Goal: Task Accomplishment & Management: Use online tool/utility

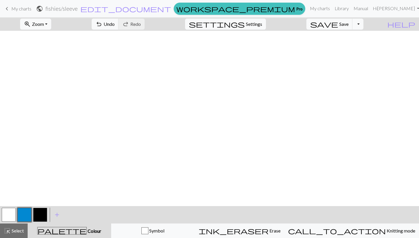
scroll to position [206, 33]
click at [119, 20] on button "undo Undo Undo" at bounding box center [105, 24] width 27 height 11
click at [40, 213] on button "button" at bounding box center [40, 215] width 14 height 14
click at [23, 218] on button "button" at bounding box center [24, 215] width 14 height 14
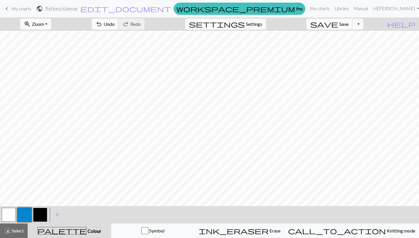
click at [102, 27] on span "undo" at bounding box center [98, 24] width 7 height 8
click at [115, 25] on span "Undo" at bounding box center [109, 24] width 11 height 6
click at [115, 21] on span "Undo" at bounding box center [109, 24] width 11 height 6
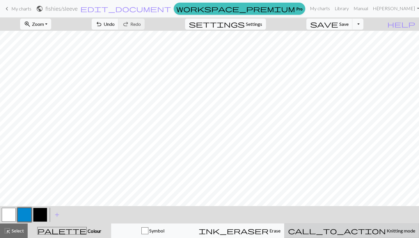
click at [353, 229] on span "call_to_action" at bounding box center [337, 231] width 98 height 8
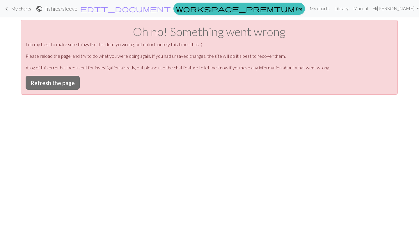
scroll to position [0, 0]
click at [66, 84] on button "Refresh the page" at bounding box center [53, 83] width 54 height 14
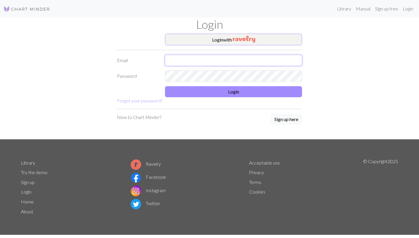
type input "quinn.nixon15@gmail.com"
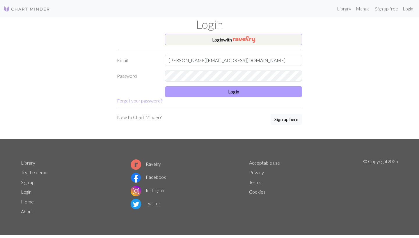
click at [205, 88] on button "Login" at bounding box center [233, 91] width 137 height 11
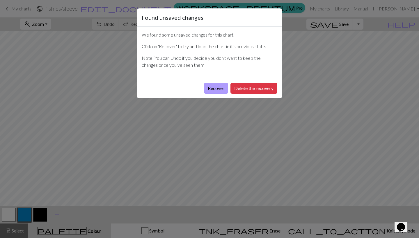
click at [214, 88] on button "Recover" at bounding box center [216, 88] width 24 height 11
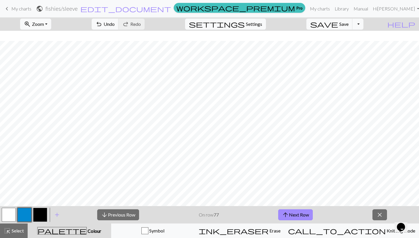
scroll to position [301, 196]
click at [121, 216] on button "arrow_downward Previous Row" at bounding box center [118, 215] width 42 height 11
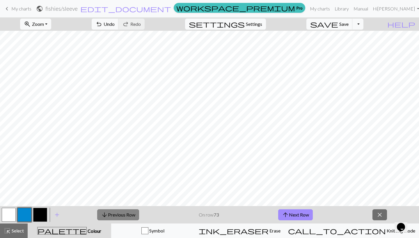
click at [121, 216] on button "arrow_downward Previous Row" at bounding box center [118, 215] width 42 height 11
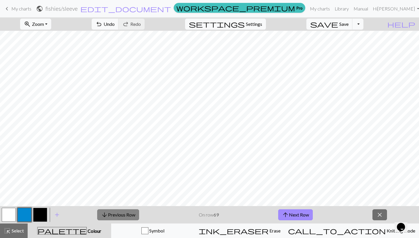
click at [121, 216] on button "arrow_downward Previous Row" at bounding box center [118, 215] width 42 height 11
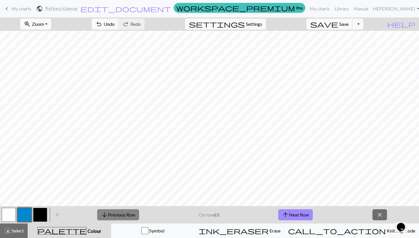
click at [121, 216] on button "arrow_downward Previous Row" at bounding box center [118, 215] width 42 height 11
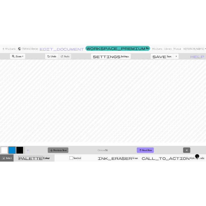
scroll to position [442, 224]
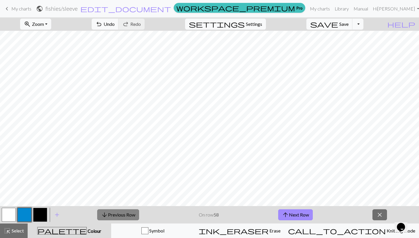
click at [122, 218] on button "arrow_downward Previous Row" at bounding box center [118, 215] width 42 height 11
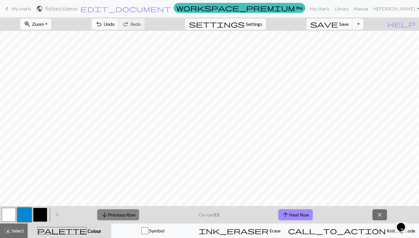
click at [122, 218] on button "arrow_downward Previous Row" at bounding box center [118, 215] width 42 height 11
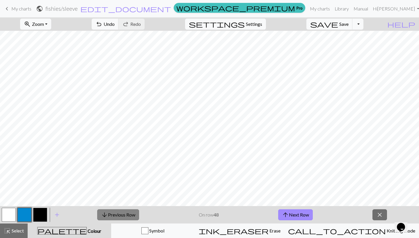
click at [122, 218] on button "arrow_downward Previous Row" at bounding box center [118, 215] width 42 height 11
click at [291, 215] on button "arrow_upward Next Row" at bounding box center [295, 215] width 35 height 11
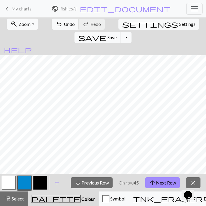
scroll to position [430, 44]
click at [157, 184] on button "arrow_upward Next Row" at bounding box center [162, 182] width 35 height 11
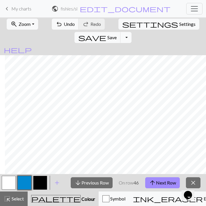
scroll to position [407, 391]
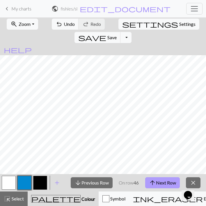
click at [160, 182] on button "arrow_upward Next Row" at bounding box center [162, 182] width 35 height 11
click at [161, 183] on button "arrow_upward Next Row" at bounding box center [162, 182] width 35 height 11
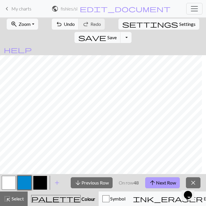
scroll to position [389, 398]
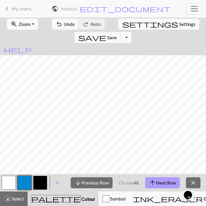
click at [159, 181] on button "arrow_upward Next Row" at bounding box center [162, 182] width 35 height 11
click at [157, 185] on button "arrow_upward Next Row" at bounding box center [162, 182] width 35 height 11
click at [159, 183] on button "arrow_upward Next Row" at bounding box center [162, 182] width 35 height 11
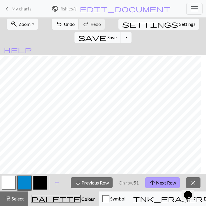
scroll to position [372, 40]
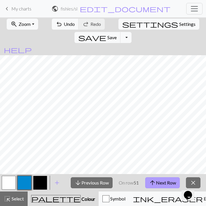
click at [157, 181] on button "arrow_upward Next Row" at bounding box center [162, 182] width 35 height 11
click at [157, 186] on button "arrow_upward Next Row" at bounding box center [162, 182] width 35 height 11
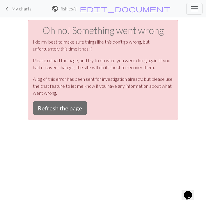
scroll to position [0, 0]
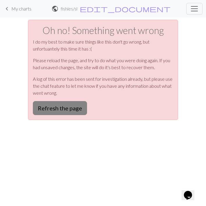
click at [66, 106] on button "Refresh the page" at bounding box center [60, 108] width 54 height 14
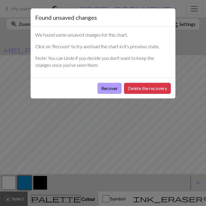
click at [106, 89] on button "Recover" at bounding box center [109, 88] width 24 height 11
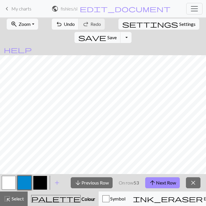
scroll to position [355, 40]
click at [157, 181] on button "arrow_upward Next Row" at bounding box center [162, 182] width 35 height 11
click at [164, 185] on button "arrow_upward Next Row" at bounding box center [162, 182] width 35 height 11
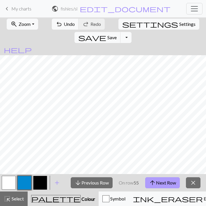
click at [163, 183] on button "arrow_upward Next Row" at bounding box center [162, 182] width 35 height 11
click at [159, 186] on button "arrow_upward Next Row" at bounding box center [162, 182] width 35 height 11
click at [158, 184] on button "arrow_upward Next Row" at bounding box center [162, 182] width 35 height 11
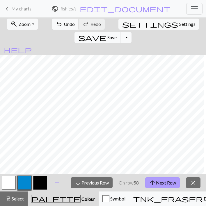
scroll to position [331, 397]
click at [160, 180] on button "arrow_upward Next Row" at bounding box center [162, 182] width 35 height 11
click at [165, 181] on button "arrow_upward Next Row" at bounding box center [162, 182] width 35 height 11
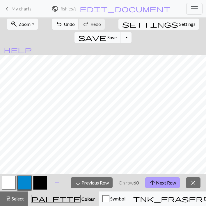
click at [164, 184] on button "arrow_upward Next Row" at bounding box center [162, 182] width 35 height 11
click at [159, 182] on button "arrow_upward Next Row" at bounding box center [162, 182] width 35 height 11
click at [157, 184] on button "arrow_upward Next Row" at bounding box center [162, 182] width 35 height 11
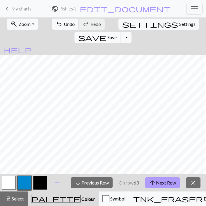
scroll to position [305, 35]
click at [157, 181] on button "arrow_upward Next Row" at bounding box center [162, 182] width 35 height 11
click at [163, 180] on button "arrow_upward Next Row" at bounding box center [162, 182] width 35 height 11
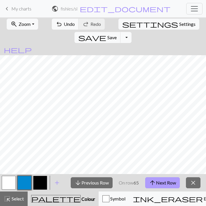
click at [161, 183] on button "arrow_upward Next Row" at bounding box center [162, 182] width 35 height 11
click at [61, 195] on div "palette Colour Colour" at bounding box center [63, 199] width 64 height 8
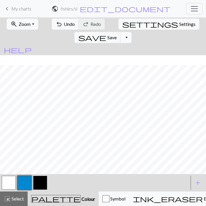
scroll to position [296, 400]
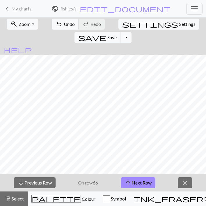
scroll to position [216, 400]
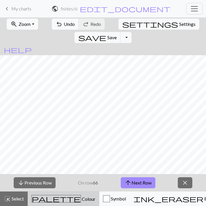
click at [81, 197] on span "Colour" at bounding box center [88, 199] width 15 height 6
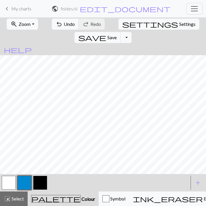
click at [194, 49] on div "zoom_in Zoom Zoom Fit all Fit width Fit height 50% 100% 150% 200% undo Undo Und…" at bounding box center [103, 111] width 206 height 189
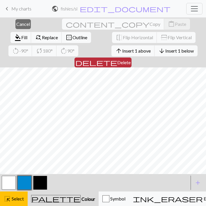
click at [117, 58] on span "delete" at bounding box center [96, 62] width 42 height 8
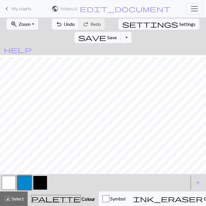
scroll to position [242, 400]
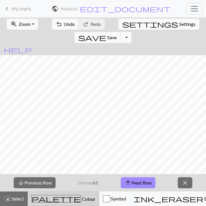
click at [81, 201] on span "Colour" at bounding box center [88, 199] width 15 height 6
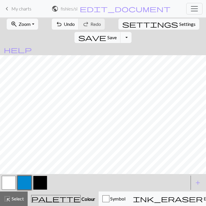
scroll to position [214, 400]
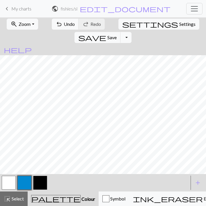
click at [194, 57] on div "zoom_in Zoom Zoom Fit all Fit width Fit height 50% 100% 150% 200% undo Undo Und…" at bounding box center [103, 111] width 206 height 189
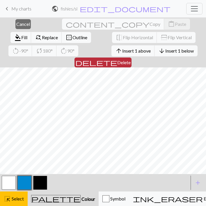
click at [131, 60] on span "Delete" at bounding box center [123, 63] width 13 height 6
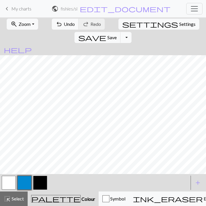
click at [194, 50] on div "zoom_in Zoom Zoom Fit all Fit width Fit height 50% 100% 150% 200% undo Undo Und…" at bounding box center [103, 111] width 206 height 189
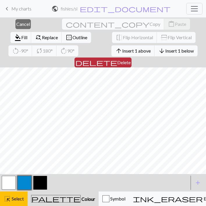
click at [131, 60] on span "Delete" at bounding box center [123, 63] width 13 height 6
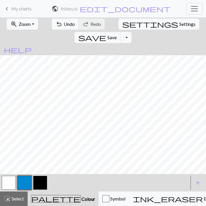
click at [195, 57] on div "zoom_in Zoom Zoom Fit all Fit width Fit height 50% 100% 150% 200% undo Undo Und…" at bounding box center [103, 111] width 206 height 189
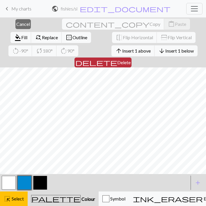
click at [131, 60] on span "Delete" at bounding box center [123, 63] width 13 height 6
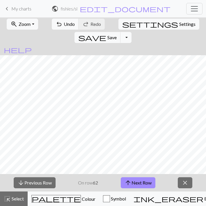
scroll to position [181, 399]
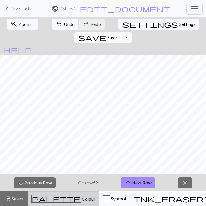
click at [81, 200] on span "Colour" at bounding box center [88, 199] width 15 height 6
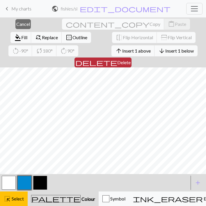
click at [131, 58] on button "delete Delete" at bounding box center [102, 63] width 57 height 10
click at [131, 60] on span "Delete" at bounding box center [123, 63] width 13 height 6
click at [131, 58] on button "delete Delete" at bounding box center [102, 63] width 57 height 10
click at [131, 60] on span "Delete" at bounding box center [123, 63] width 13 height 6
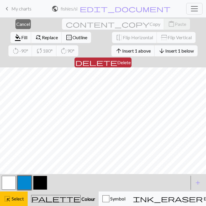
click at [131, 60] on span "Delete" at bounding box center [123, 63] width 13 height 6
click at [131, 58] on button "delete Delete" at bounding box center [102, 63] width 57 height 10
click at [131, 60] on span "Delete" at bounding box center [123, 63] width 13 height 6
click at [131, 58] on button "delete Delete" at bounding box center [102, 63] width 57 height 10
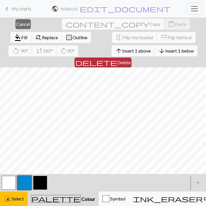
click at [131, 60] on span "Delete" at bounding box center [123, 63] width 13 height 6
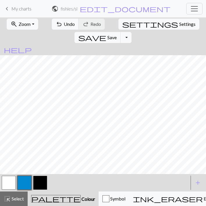
scroll to position [181, 0]
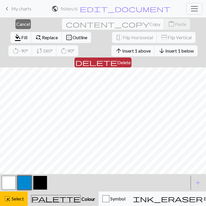
click at [131, 60] on span "Delete" at bounding box center [123, 63] width 13 height 6
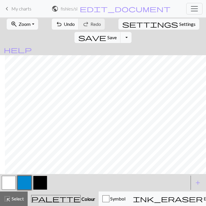
scroll to position [181, 205]
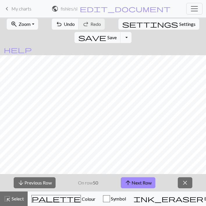
scroll to position [211, 425]
click at [135, 181] on button "arrow_upward Next Row" at bounding box center [138, 182] width 35 height 11
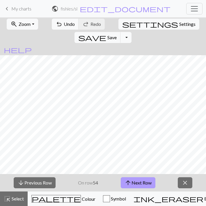
click at [135, 181] on button "arrow_upward Next Row" at bounding box center [138, 182] width 35 height 11
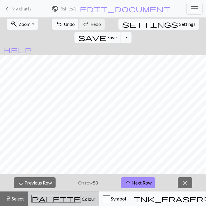
click at [81, 199] on span "Colour" at bounding box center [88, 199] width 15 height 6
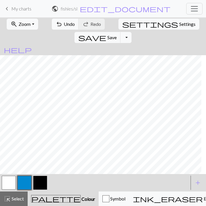
scroll to position [210, 428]
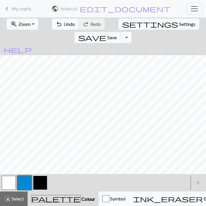
click at [196, 57] on div "zoom_in Zoom Zoom Fit all Fit width Fit height 50% 100% 150% 200% undo Undo Und…" at bounding box center [103, 111] width 206 height 189
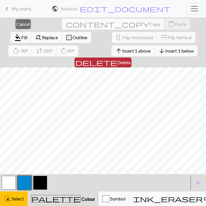
click at [131, 60] on span "Delete" at bounding box center [123, 63] width 13 height 6
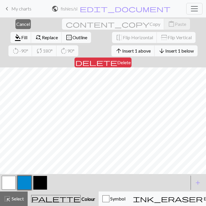
click at [195, 56] on div "close Cancel content_copy Copy content_paste Paste format_color_fill Fill find_…" at bounding box center [103, 111] width 206 height 189
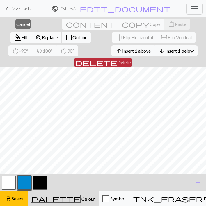
click at [131, 60] on span "Delete" at bounding box center [123, 63] width 13 height 6
click at [131, 58] on button "delete Delete" at bounding box center [102, 63] width 57 height 10
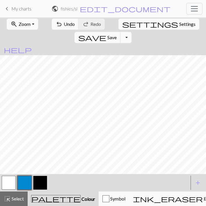
click at [194, 56] on div "zoom_in Zoom Zoom Fit all Fit width Fit height 50% 100% 150% 200% undo Undo Und…" at bounding box center [103, 111] width 206 height 189
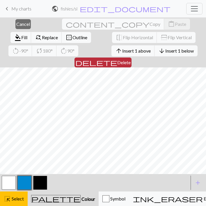
click at [131, 60] on span "Delete" at bounding box center [123, 63] width 13 height 6
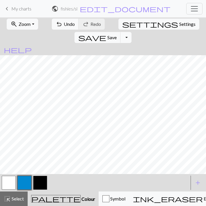
click at [194, 56] on div "zoom_in Zoom Zoom Fit all Fit width Fit height 50% 100% 150% 200% undo Undo Und…" at bounding box center [103, 111] width 206 height 189
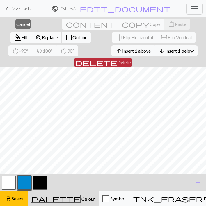
click at [131, 60] on span "Delete" at bounding box center [123, 63] width 13 height 6
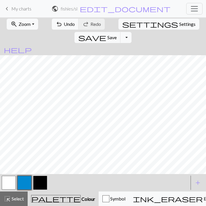
scroll to position [214, 0]
click at [10, 51] on div "zoom_in Zoom Zoom Fit all Fit width Fit height 50% 100% 150% 200% undo Undo Und…" at bounding box center [103, 111] width 206 height 189
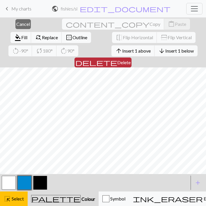
click at [131, 60] on span "Delete" at bounding box center [123, 63] width 13 height 6
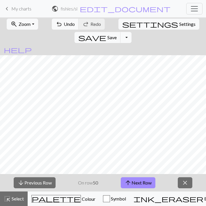
scroll to position [202, 417]
click at [142, 181] on button "arrow_upward Next Row" at bounding box center [138, 182] width 35 height 11
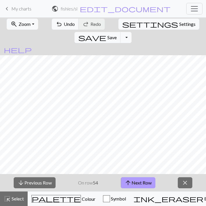
click at [142, 181] on button "arrow_upward Next Row" at bounding box center [138, 182] width 35 height 11
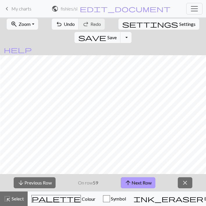
scroll to position [201, 36]
click at [142, 184] on button "arrow_upward Next Row" at bounding box center [138, 182] width 35 height 11
click at [140, 181] on button "arrow_upward Next Row" at bounding box center [138, 182] width 35 height 11
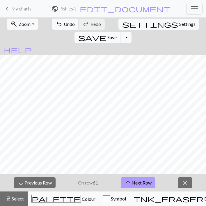
click at [146, 183] on button "arrow_upward Next Row" at bounding box center [138, 182] width 35 height 11
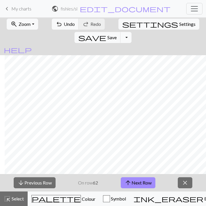
scroll to position [186, 410]
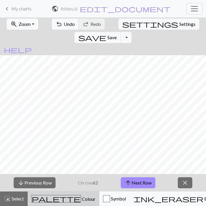
click at [81, 201] on span "Colour" at bounding box center [88, 199] width 15 height 6
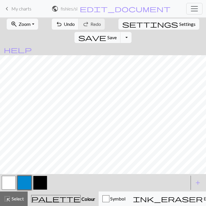
click at [43, 177] on button "button" at bounding box center [40, 183] width 14 height 14
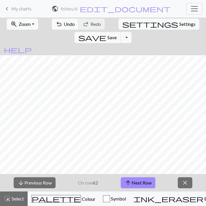
scroll to position [165, 406]
click at [145, 182] on button "arrow_upward Next Row" at bounding box center [138, 182] width 35 height 11
click at [138, 188] on button "arrow_upward Next Row" at bounding box center [138, 182] width 35 height 11
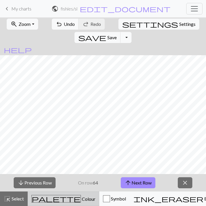
click at [81, 199] on span "Colour" at bounding box center [88, 199] width 15 height 6
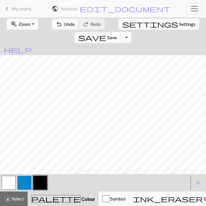
click at [40, 186] on button "button" at bounding box center [40, 183] width 14 height 14
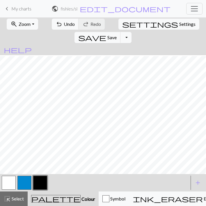
scroll to position [71, 238]
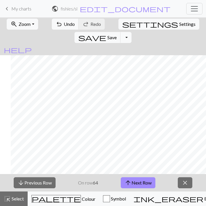
scroll to position [158, 371]
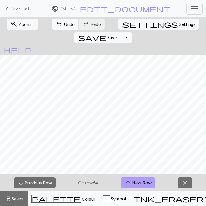
click at [142, 184] on button "arrow_upward Next Row" at bounding box center [138, 182] width 35 height 11
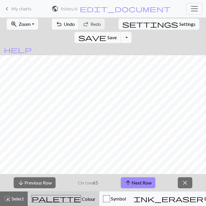
click at [81, 199] on span "Colour" at bounding box center [88, 199] width 15 height 6
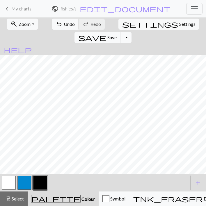
click at [22, 181] on button "button" at bounding box center [24, 183] width 14 height 14
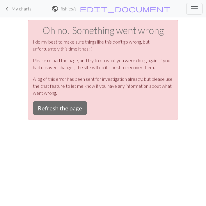
scroll to position [0, 0]
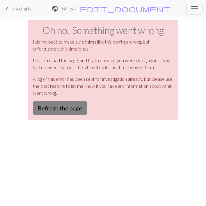
click at [62, 109] on button "Refresh the page" at bounding box center [60, 108] width 54 height 14
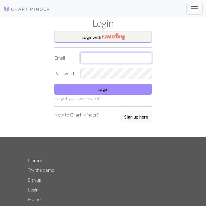
type input "quinn.nixon15@gmail.com"
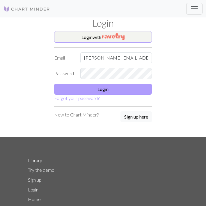
click at [77, 88] on button "Login" at bounding box center [103, 89] width 98 height 11
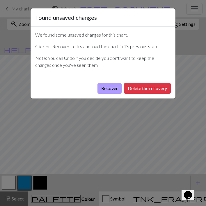
click at [106, 89] on button "Recover" at bounding box center [109, 88] width 24 height 11
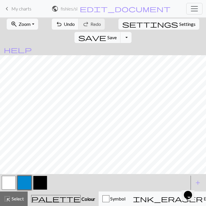
scroll to position [0, 277]
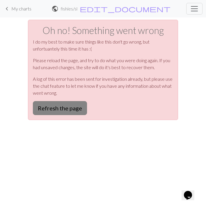
click at [76, 108] on button "Refresh the page" at bounding box center [60, 108] width 54 height 14
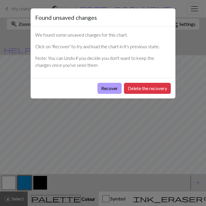
click at [106, 86] on button "Recover" at bounding box center [109, 88] width 24 height 11
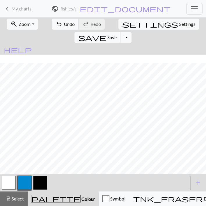
scroll to position [141, 80]
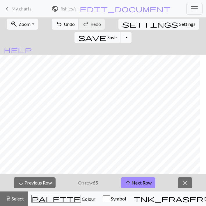
scroll to position [143, 95]
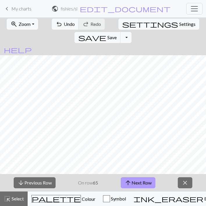
click at [149, 180] on button "arrow_upward Next Row" at bounding box center [138, 182] width 35 height 11
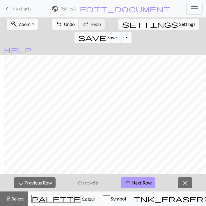
scroll to position [133, 349]
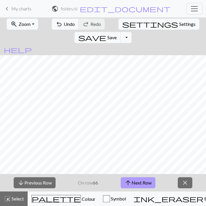
click at [141, 179] on button "arrow_upward Next Row" at bounding box center [138, 182] width 35 height 11
click at [136, 187] on button "arrow_upward Next Row" at bounding box center [138, 182] width 35 height 11
click at [137, 181] on button "arrow_upward Next Row" at bounding box center [138, 182] width 35 height 11
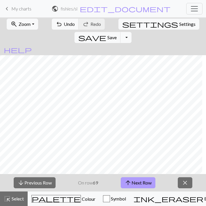
scroll to position [125, 89]
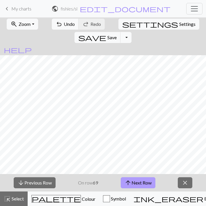
click at [142, 185] on button "arrow_upward Next Row" at bounding box center [138, 182] width 35 height 11
click at [128, 181] on span "arrow_upward" at bounding box center [127, 183] width 7 height 8
click at [131, 181] on span "arrow_upward" at bounding box center [127, 183] width 7 height 8
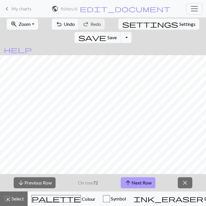
scroll to position [105, 311]
click at [140, 182] on button "arrow_upward Next Row" at bounding box center [138, 182] width 35 height 11
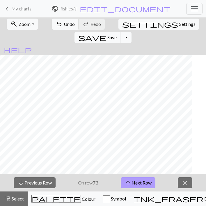
scroll to position [104, 133]
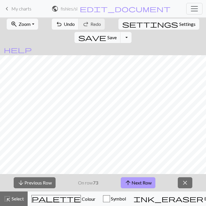
click at [135, 180] on button "arrow_upward Next Row" at bounding box center [138, 182] width 35 height 11
click at [141, 184] on button "arrow_upward Next Row" at bounding box center [138, 182] width 35 height 11
click at [142, 180] on button "arrow_upward Next Row" at bounding box center [138, 182] width 35 height 11
